Goal: Task Accomplishment & Management: Use online tool/utility

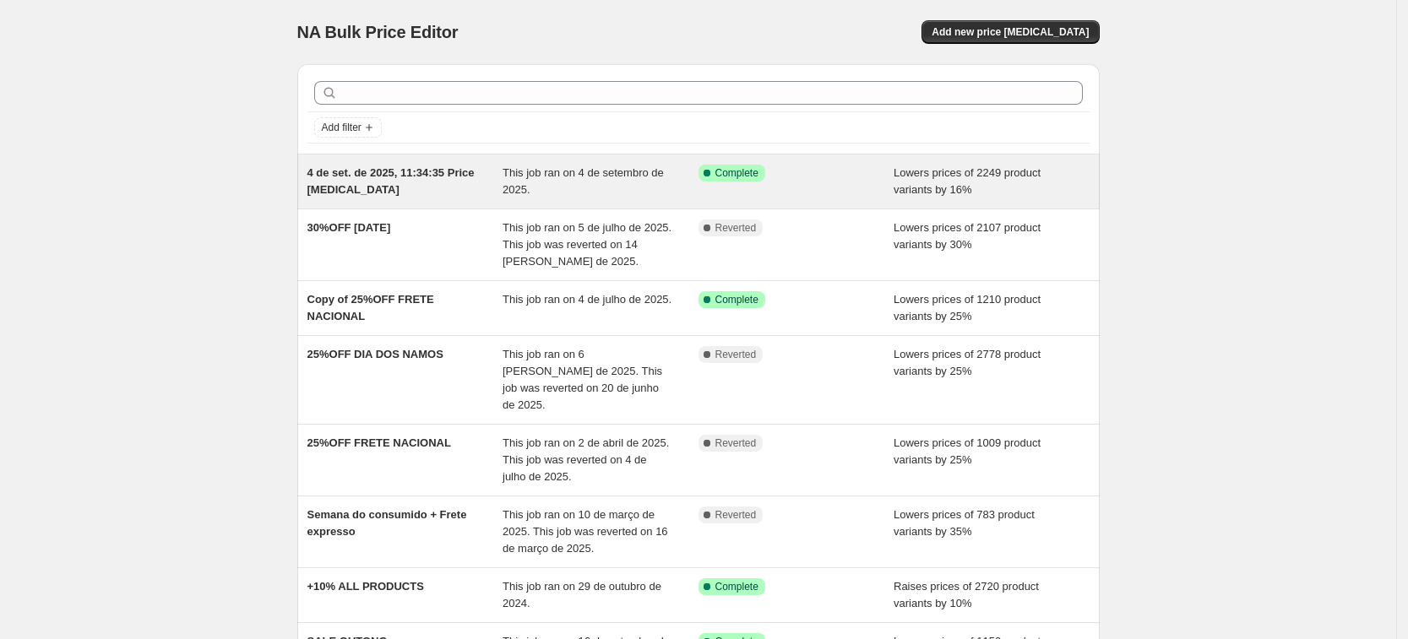
click at [343, 190] on span "4 de set. de 2025, 11:34:35 Price [MEDICAL_DATA]" at bounding box center [390, 181] width 167 height 30
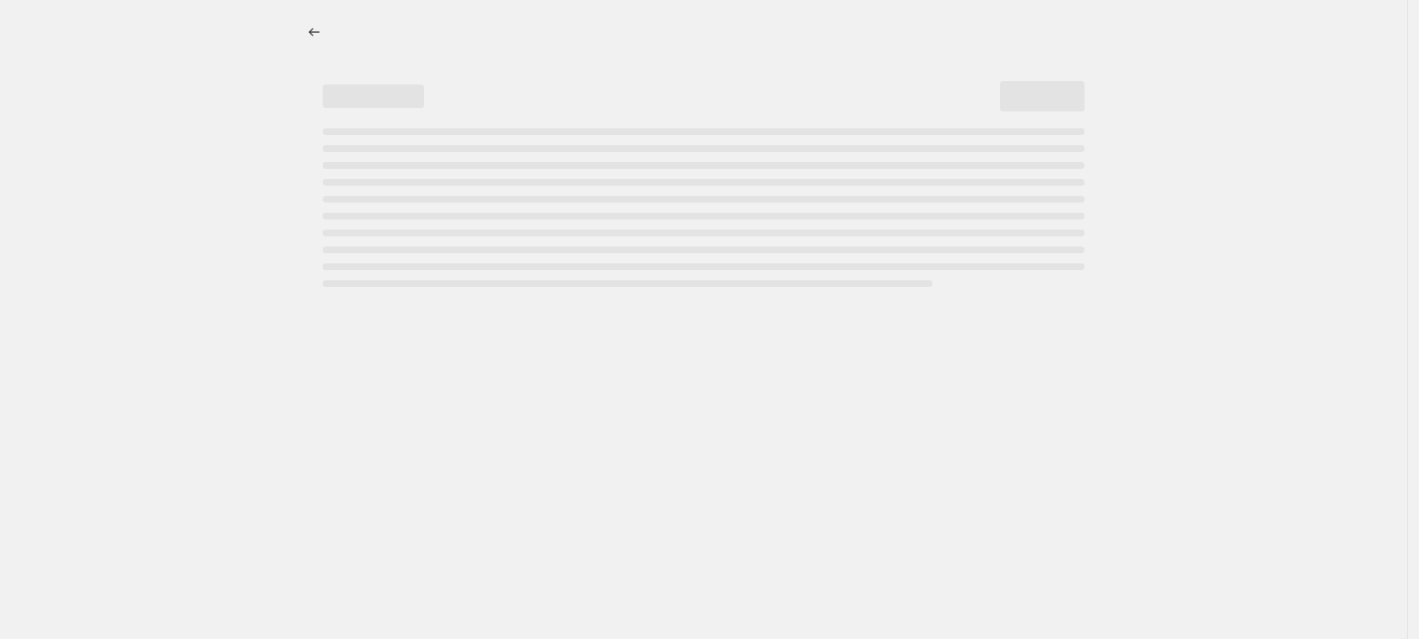
select select "percentage"
select select "tag"
select select "not_equal"
